Goal: Use online tool/utility: Use online tool/utility

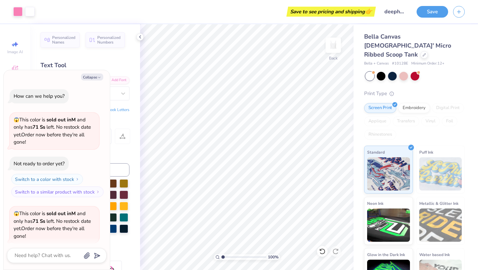
scroll to position [278, 0]
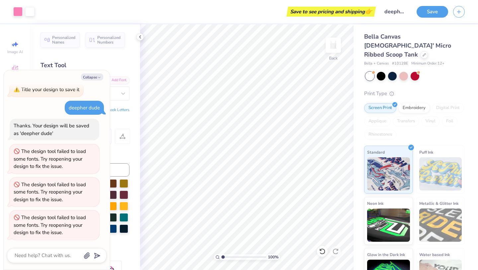
type textarea "x"
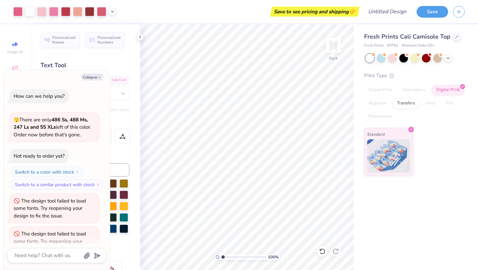
scroll to position [16, 0]
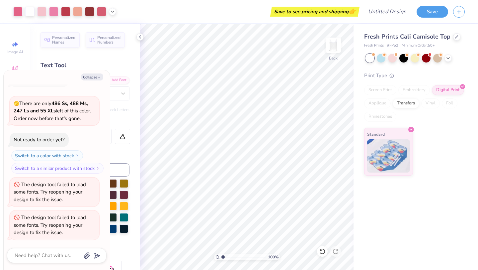
type textarea "x"
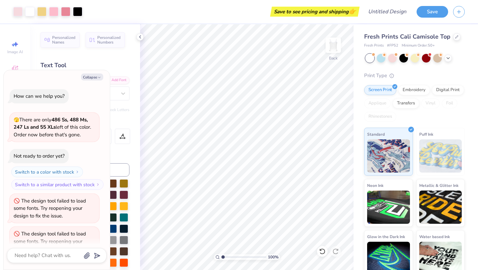
scroll to position [16, 0]
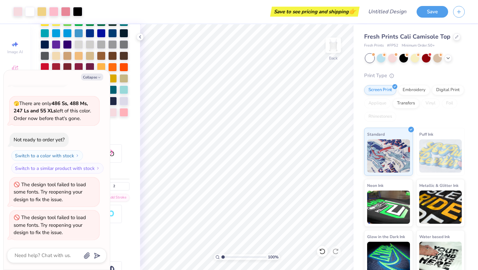
type textarea "x"
